Goal: Task Accomplishment & Management: Use online tool/utility

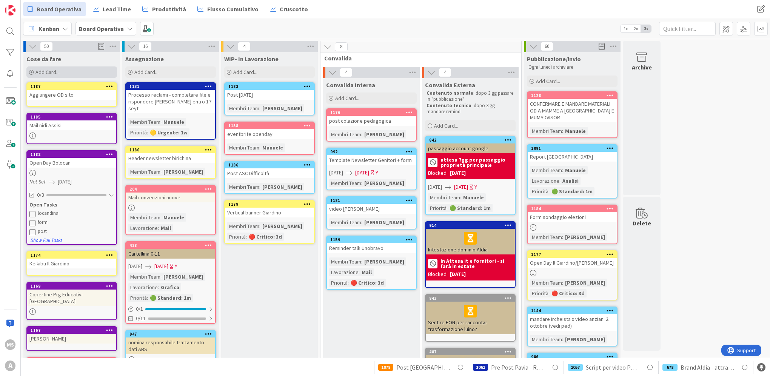
click at [63, 74] on div "Add Card..." at bounding box center [71, 71] width 91 height 11
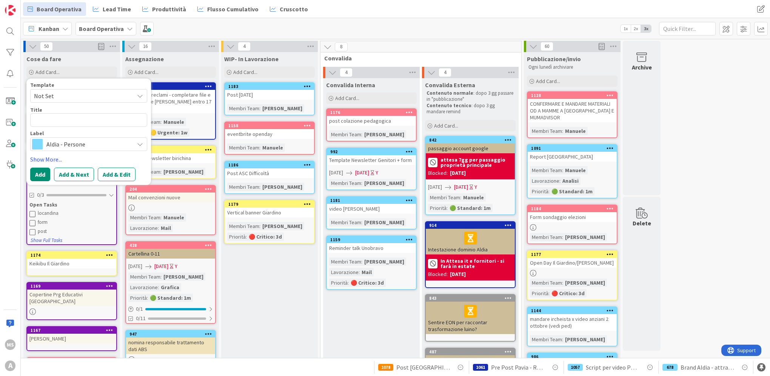
click at [92, 148] on span "Aldia - Persone" at bounding box center [88, 144] width 84 height 11
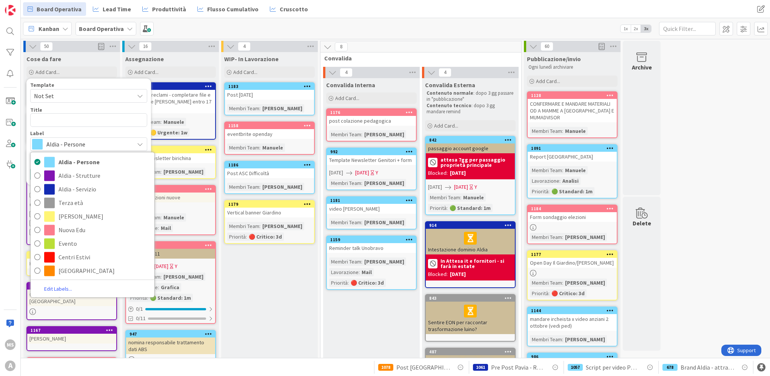
click at [71, 128] on div "Template Not Set Title 0 / 128 Label Aldia - Persone Aldia - Persone Aldia - St…" at bounding box center [88, 116] width 117 height 69
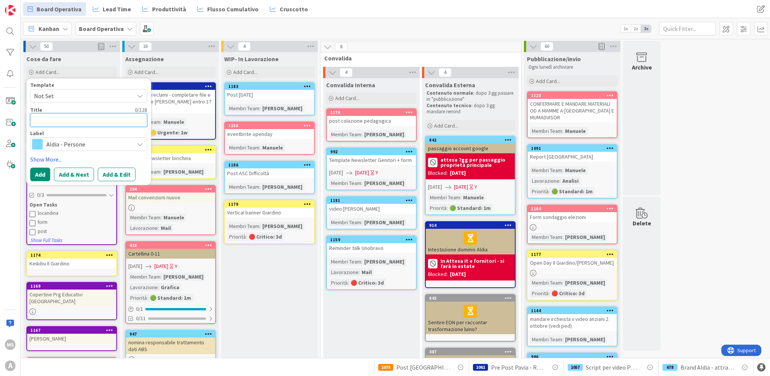
click at [69, 118] on textarea at bounding box center [88, 120] width 117 height 14
type textarea "E"
type textarea "x"
type textarea "Ev"
type textarea "x"
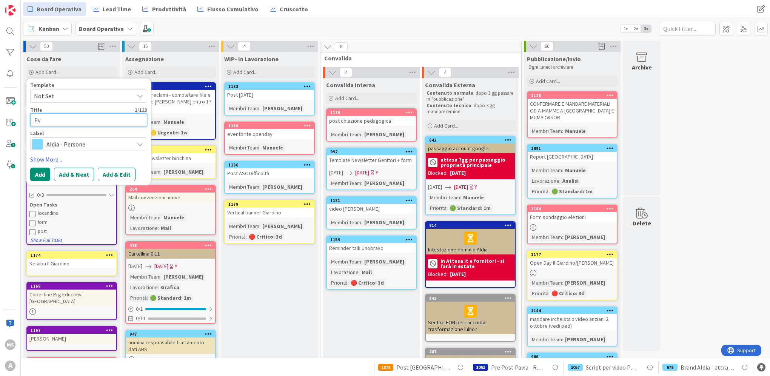
type textarea "Eve"
type textarea "x"
type textarea "Even"
type textarea "x"
type textarea "Event"
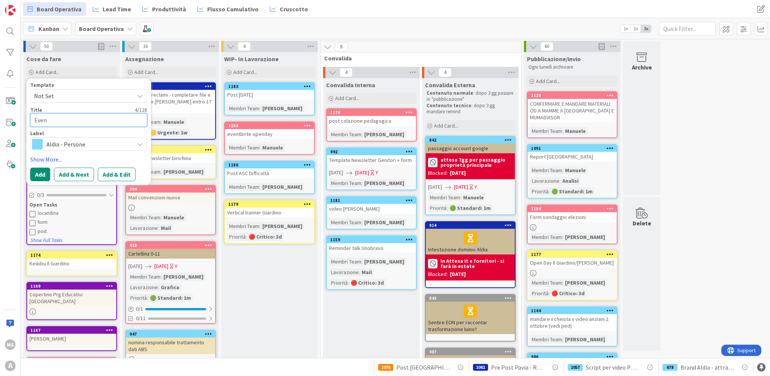
type textarea "x"
type textarea "Evento"
type textarea "x"
type textarea "Evento"
type textarea "x"
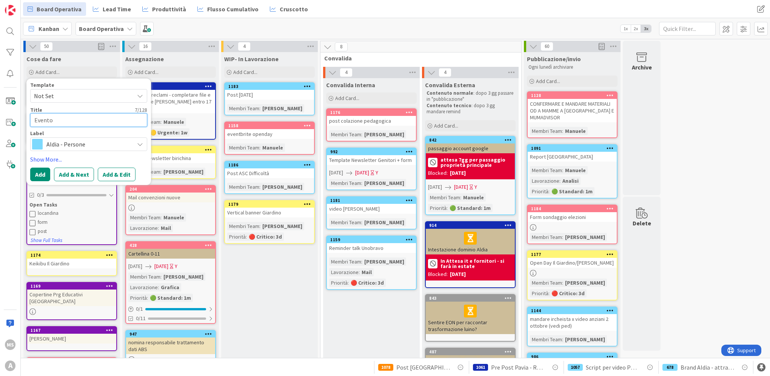
type textarea "Evento B"
type textarea "x"
type textarea "Evento Bi"
type textarea "x"
type textarea "Evento Bib"
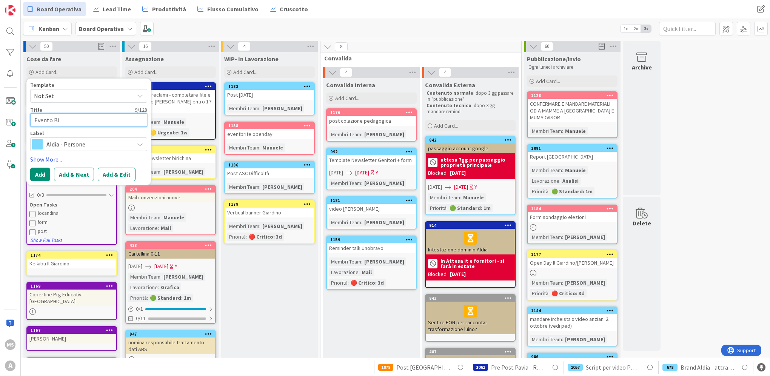
type textarea "x"
type textarea "Evento Bibi"
type textarea "x"
type textarea "Evento Bibil"
type textarea "x"
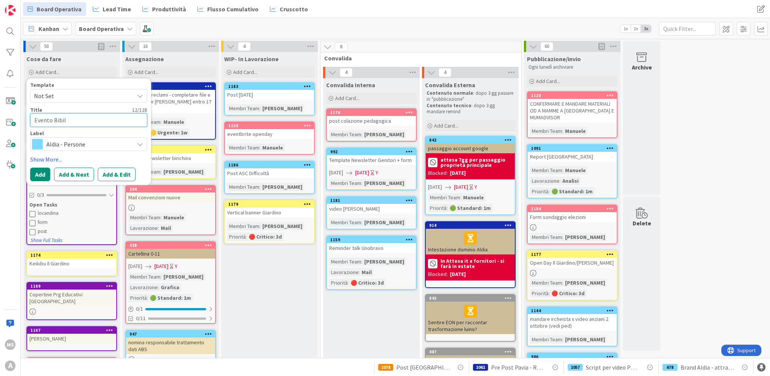
type textarea "Evento Bibilo"
type textarea "x"
type textarea "Evento Bibiloop"
type textarea "x"
type textarea "Evento Bibiloo"
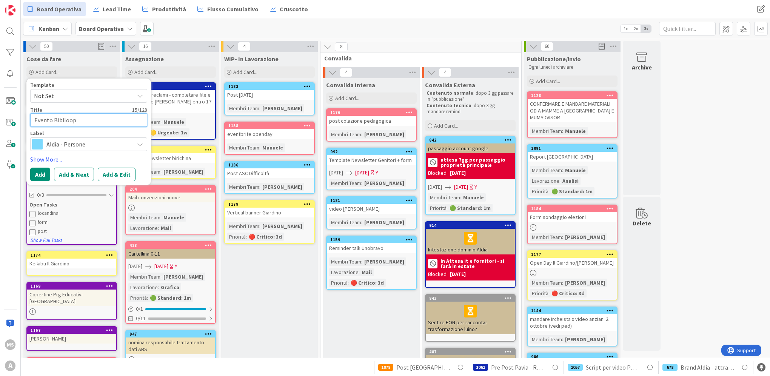
type textarea "x"
type textarea "Evento Bibiloot"
type textarea "x"
type textarea "Evento Bibiloote"
type textarea "x"
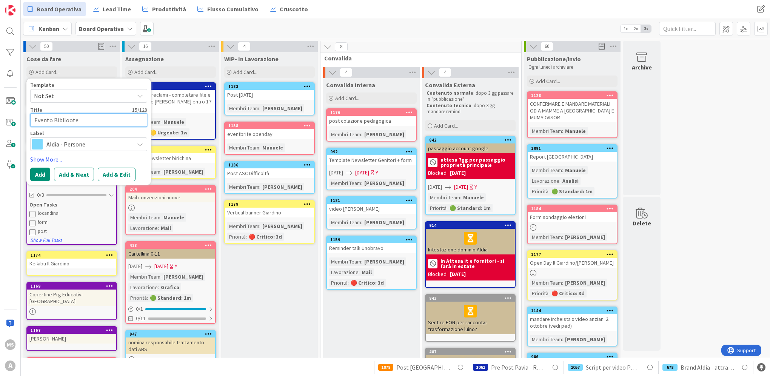
type textarea "Evento Bibilootec"
type textarea "x"
type textarea "Evento Bibilooteca"
type textarea "x"
type textarea "Evento Bibilooteca"
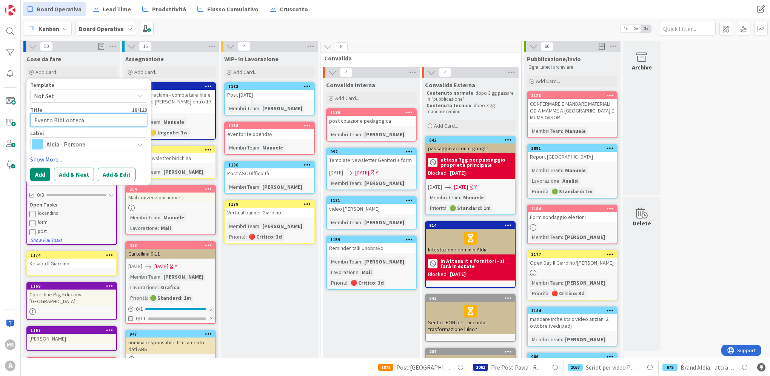
type textarea "x"
type textarea "Evento Bibilooteca"
type textarea "x"
type textarea "Evento Bibilootec"
type textarea "x"
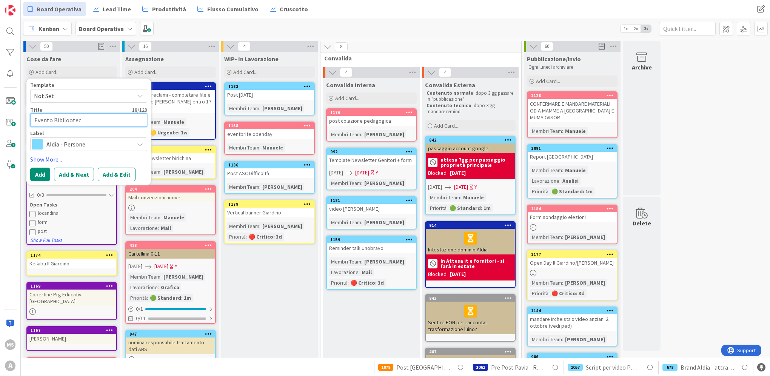
type textarea "Evento Bibiloote"
type textarea "x"
type textarea "Evento Bibiloot"
type textarea "x"
type textarea "Evento Bibiloo"
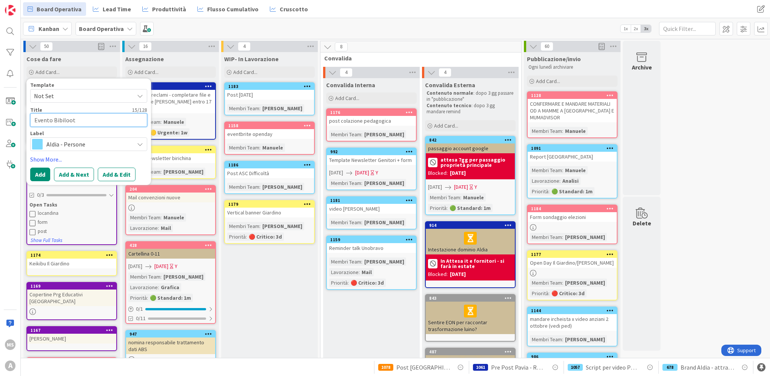
type textarea "x"
type textarea "Evento Bibilo"
type textarea "x"
type textarea "Evento Bibil"
type textarea "x"
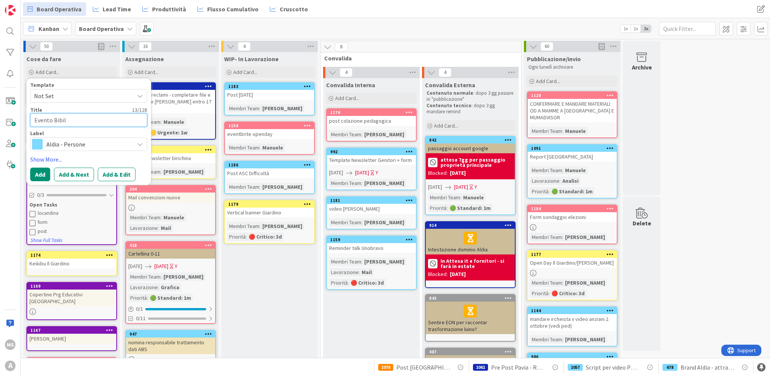
type textarea "Evento Bibi"
type textarea "x"
type textarea "Evento Bib"
type textarea "x"
type textarea "Evento Bibl"
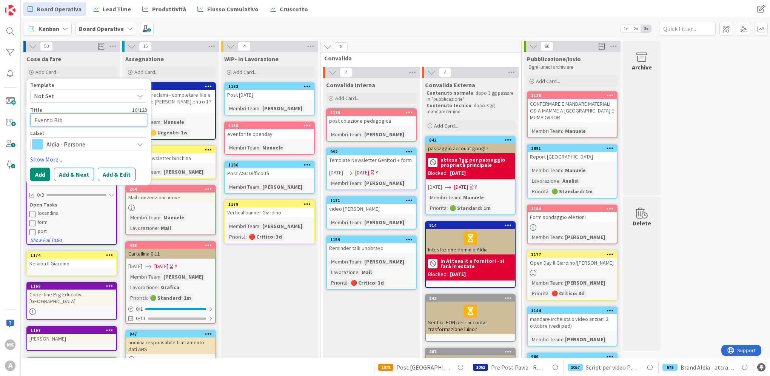
type textarea "x"
type textarea "Evento [DEMOGRAPHIC_DATA]"
type textarea "x"
type textarea "Evento Biblio"
type textarea "x"
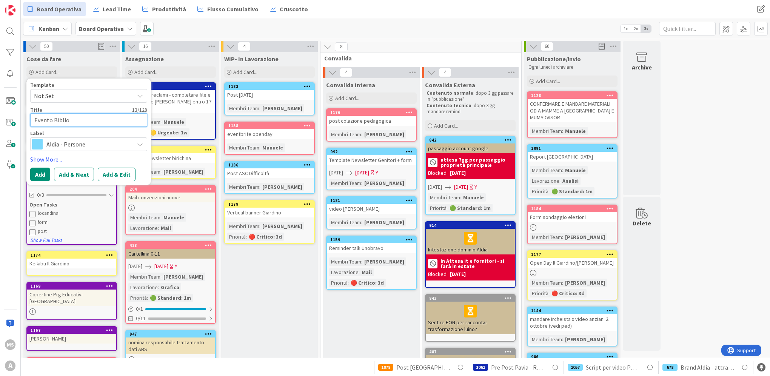
type textarea "Evento Bibliot"
type textarea "x"
type textarea "Evento Bibliote"
type textarea "x"
type textarea "Evento Bibliotec"
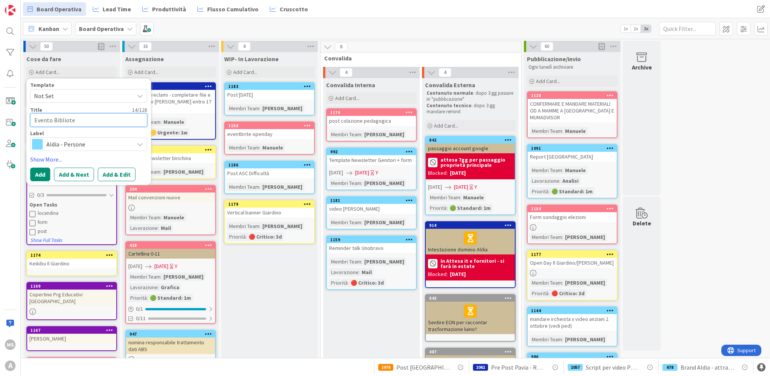
type textarea "x"
type textarea "Evento Biblioteca"
type textarea "x"
type textarea "Evento Biblioteca"
type textarea "x"
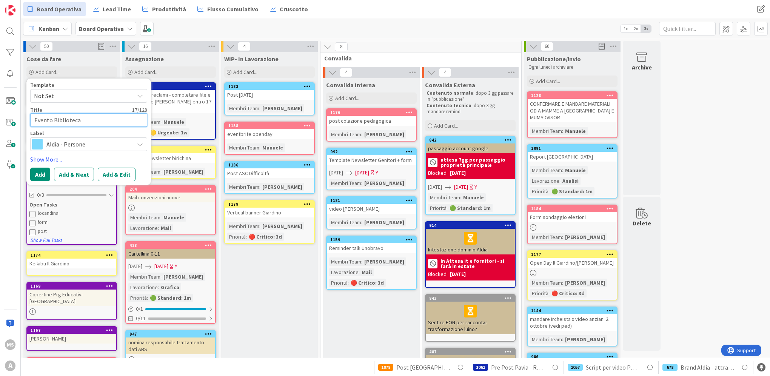
type textarea "Evento Biblioteca P"
type textarea "x"
type textarea "Evento Biblioteca Pa"
type textarea "x"
type textarea "Evento Biblioteca Pav"
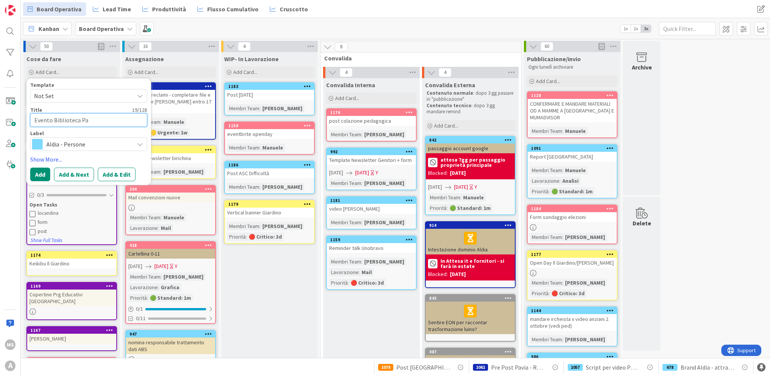
type textarea "x"
type textarea "Evento Biblioteca Pavi"
type textarea "x"
type textarea "Evento [GEOGRAPHIC_DATA]"
type textarea "x"
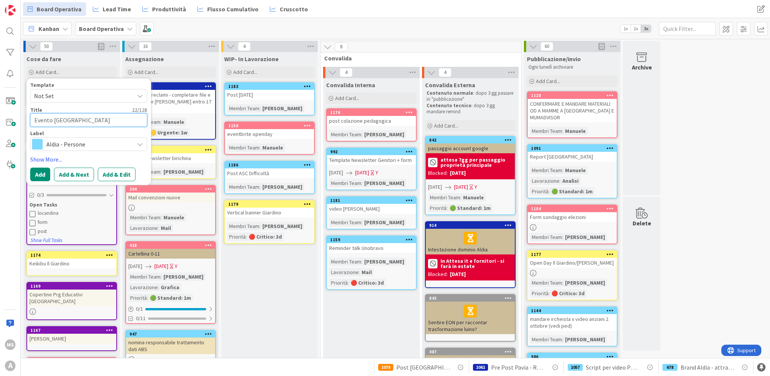
type textarea "Evento [GEOGRAPHIC_DATA]"
type textarea "x"
type textarea "Evento Biblioteca Pavia E"
type textarea "x"
type textarea "Evento Biblioteca Pavia Es"
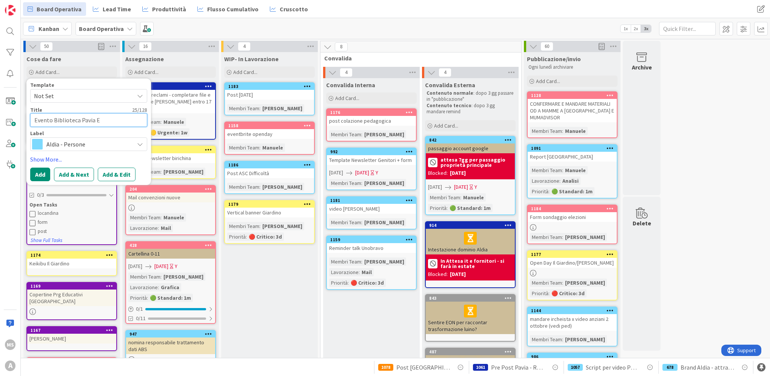
type textarea "x"
type textarea "Evento [GEOGRAPHIC_DATA]"
type textarea "x"
type textarea "Evento [GEOGRAPHIC_DATA]"
type textarea "x"
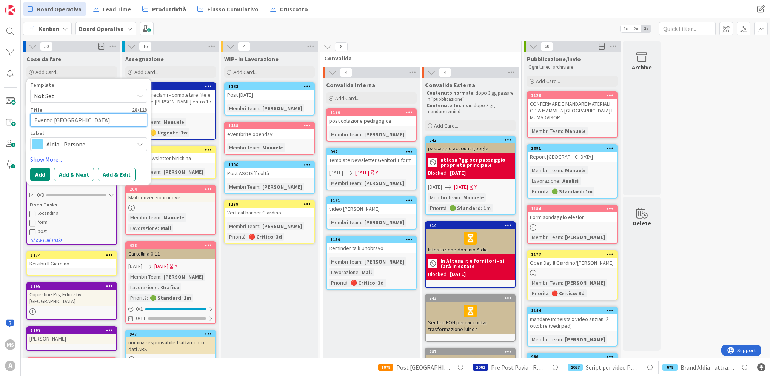
type textarea "Evento [GEOGRAPHIC_DATA] -"
type textarea "x"
type textarea "Evento [GEOGRAPHIC_DATA] -"
type textarea "x"
type textarea "Evento Biblioteca Pavia Est - V"
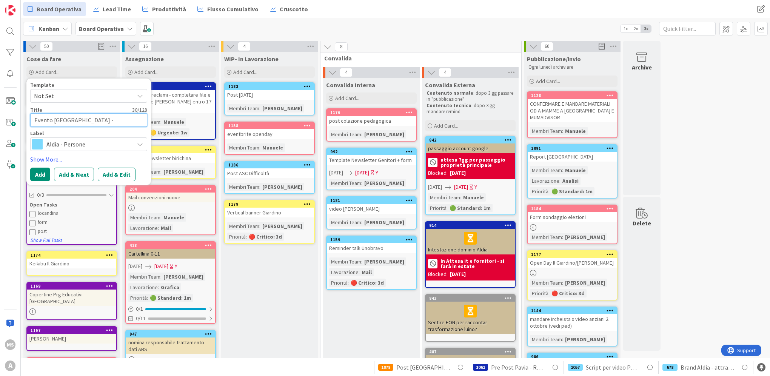
type textarea "x"
type textarea "Evento Biblioteca Pavia Est - Vi"
type textarea "x"
type textarea "Evento Biblioteca Pavia Est - Viv"
type textarea "x"
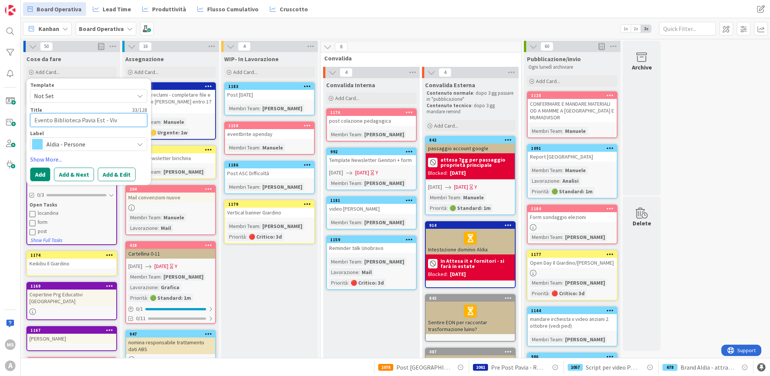
type textarea "Evento Biblioteca Pavia Est - Vivi"
type textarea "x"
type textarea "Evento Biblioteca Pavia Est - ViviP"
type textarea "x"
type textarea "Evento Biblioteca Pavia Est - ViviPa"
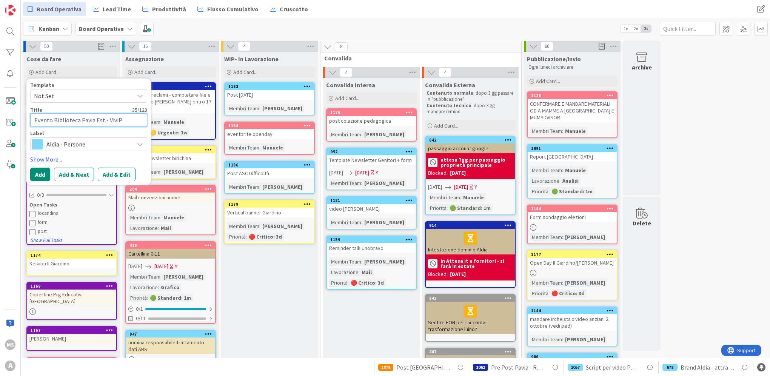
type textarea "x"
type textarea "Evento Biblioteca Pavia Est - ViviPav"
type textarea "x"
type textarea "Evento Biblioteca Pavia Est - ViviPavi"
type textarea "x"
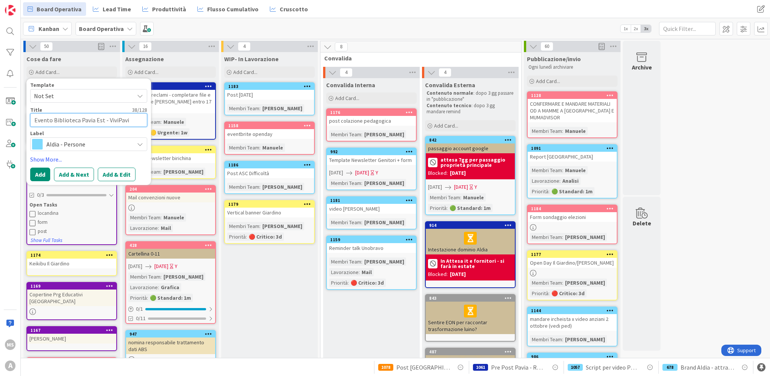
type textarea "Evento Biblioteca Pavia Est - ViviPavia"
type textarea "x"
type textarea "Evento Biblioteca Pavia Est - ViviPavia"
click at [109, 176] on button "Add & Edit" at bounding box center [117, 175] width 38 height 14
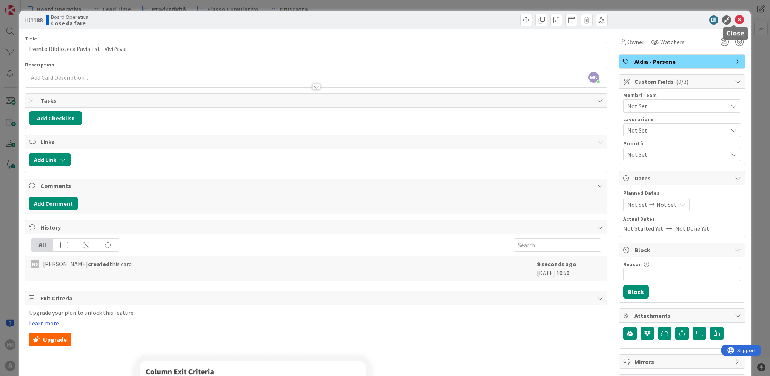
click at [735, 18] on icon at bounding box center [739, 19] width 9 height 9
